Goal: Task Accomplishment & Management: Complete application form

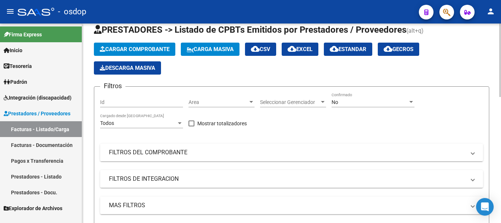
scroll to position [37, 0]
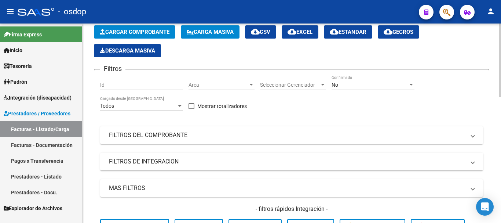
click at [167, 30] on span "Cargar Comprobante" at bounding box center [135, 32] width 70 height 7
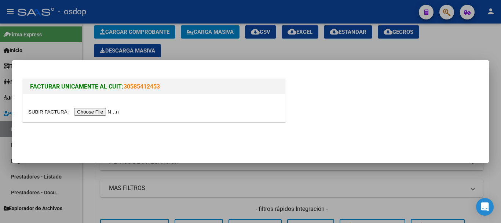
click at [110, 109] on input "file" at bounding box center [74, 112] width 93 height 8
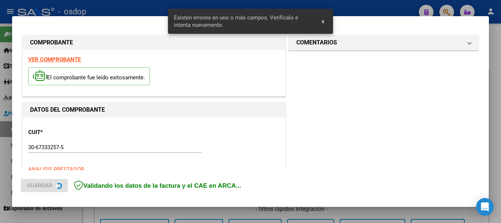
scroll to position [170, 0]
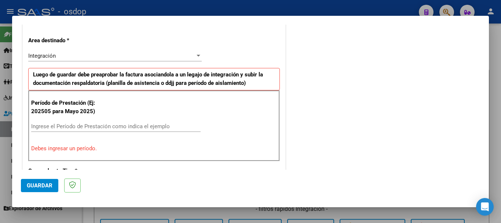
click at [120, 128] on input "Ingrese el Período de Prestación como indica el ejemplo" at bounding box center [116, 126] width 170 height 7
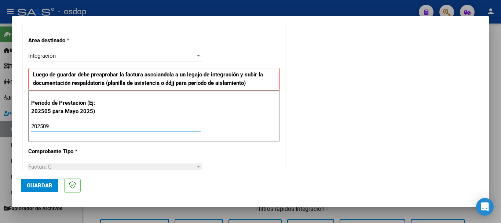
type input "202509"
click at [35, 183] on span "Guardar" at bounding box center [40, 185] width 26 height 7
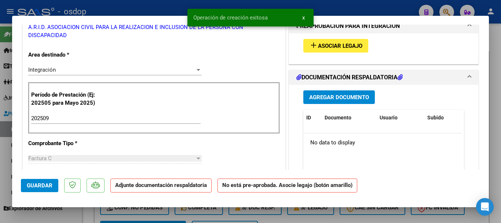
scroll to position [0, 0]
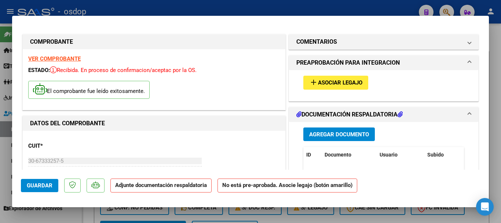
click at [324, 79] on span "add Asociar Legajo" at bounding box center [335, 82] width 53 height 7
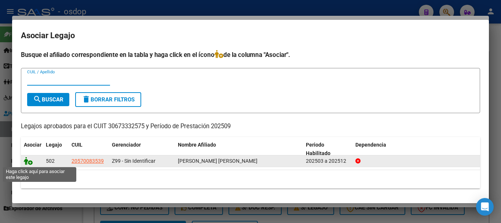
click at [27, 162] on icon at bounding box center [28, 161] width 9 height 8
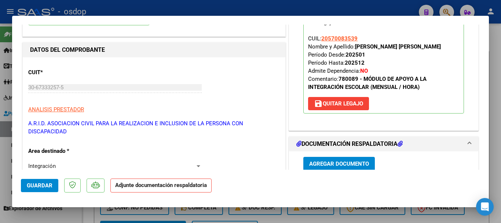
scroll to position [110, 0]
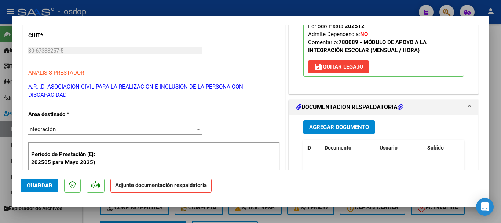
click at [342, 128] on span "Agregar Documento" at bounding box center [339, 127] width 60 height 7
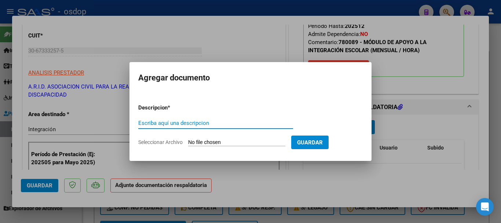
click at [198, 121] on input "Escriba aquí una descripcion" at bounding box center [215, 123] width 155 height 7
type input "DDJJ ASISTENCIA"
click at [235, 142] on input "Seleccionar Archivo" at bounding box center [236, 142] width 97 height 7
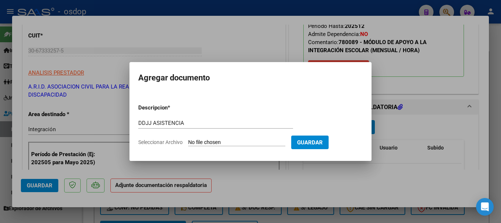
type input "C:\fakepath\ASISTENCIA [PERSON_NAME].pdf"
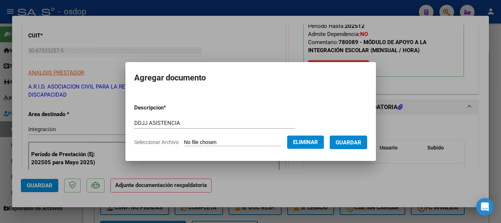
click at [356, 145] on span "Guardar" at bounding box center [349, 142] width 26 height 7
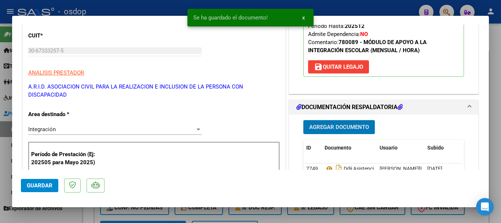
click at [36, 187] on span "Guardar" at bounding box center [40, 185] width 26 height 7
click at [0, 149] on div at bounding box center [250, 111] width 501 height 223
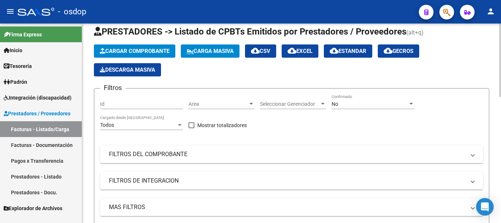
scroll to position [0, 0]
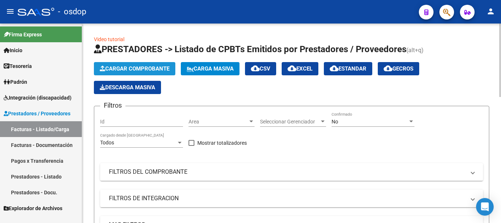
click at [125, 65] on button "Cargar Comprobante" at bounding box center [134, 68] width 81 height 13
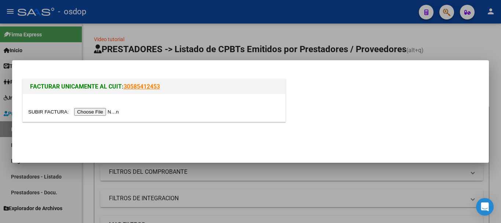
click at [103, 113] on input "file" at bounding box center [74, 112] width 93 height 8
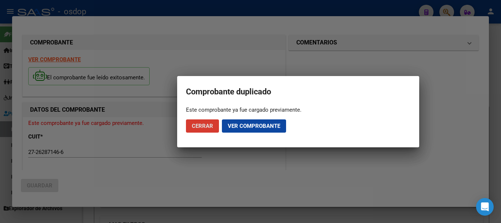
click at [199, 128] on span "Cerrar" at bounding box center [202, 126] width 21 height 7
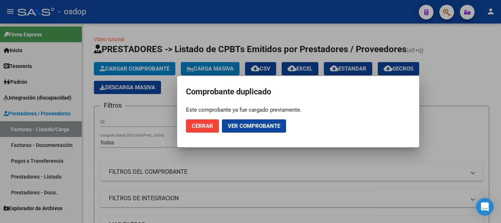
click at [196, 123] on span "Cerrar" at bounding box center [202, 126] width 21 height 7
